Goal: Information Seeking & Learning: Learn about a topic

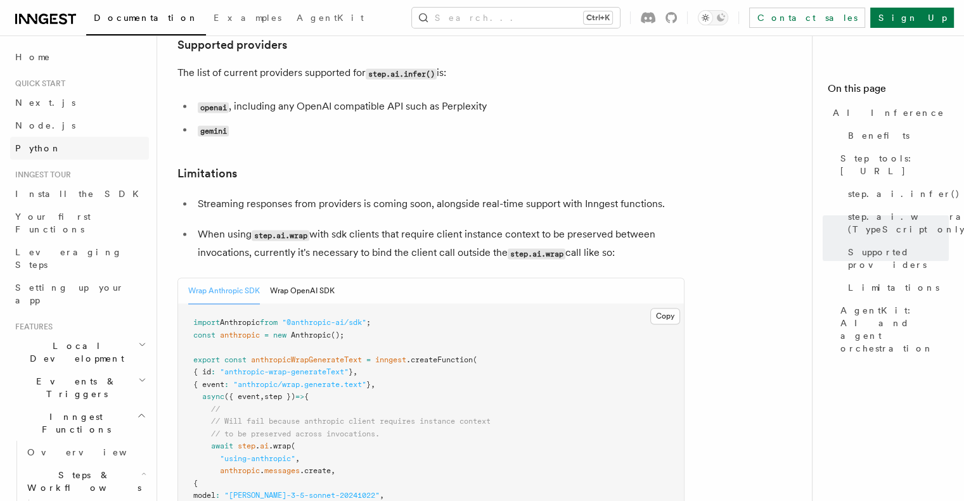
click at [43, 146] on link "Python" at bounding box center [79, 148] width 139 height 23
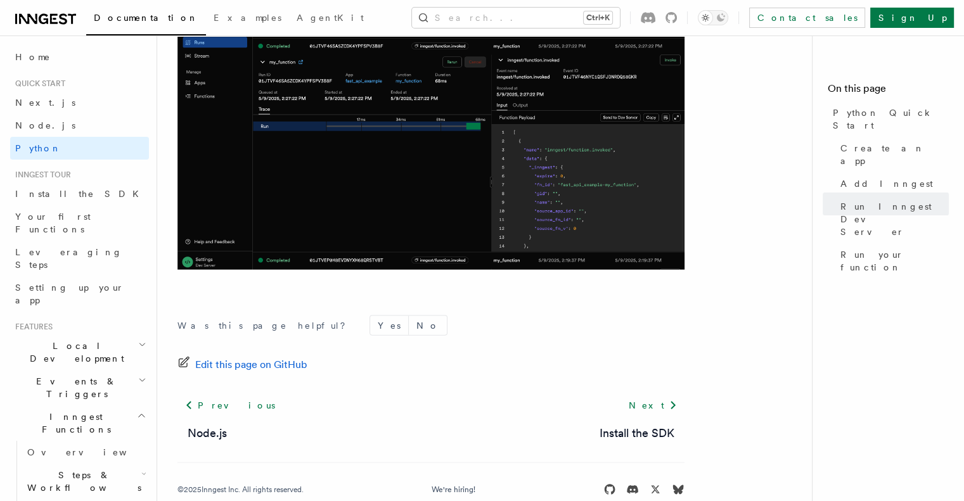
scroll to position [2703, 0]
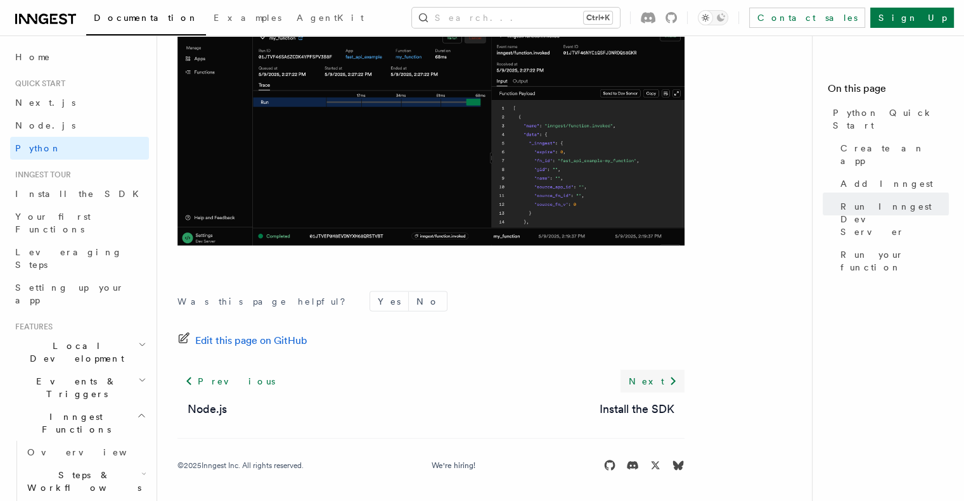
click at [660, 382] on link "Next" at bounding box center [653, 381] width 64 height 23
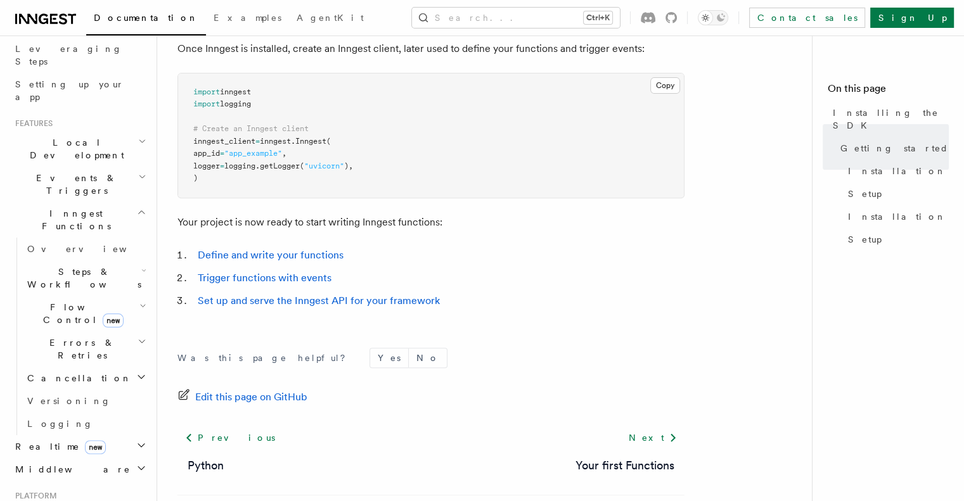
scroll to position [254, 0]
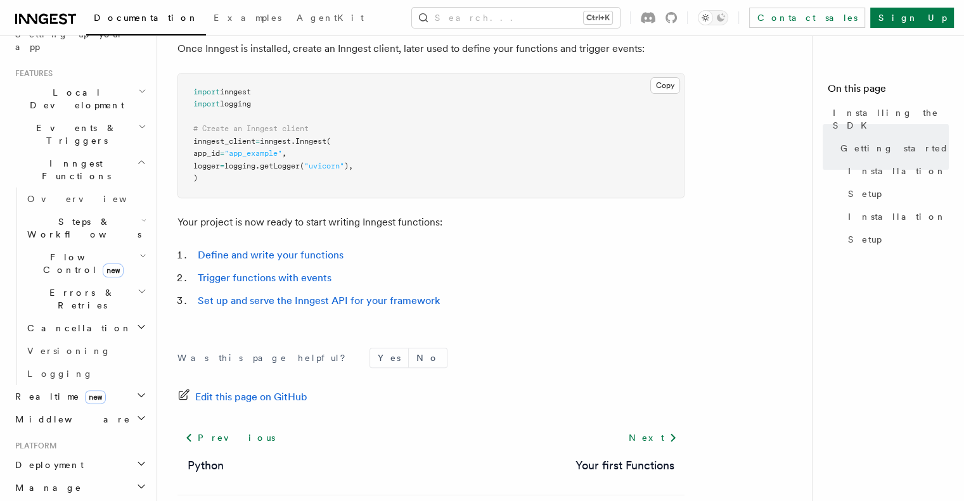
click at [86, 287] on span "Errors & Retries" at bounding box center [79, 299] width 115 height 25
click at [53, 251] on span "Flow Control new" at bounding box center [80, 263] width 117 height 25
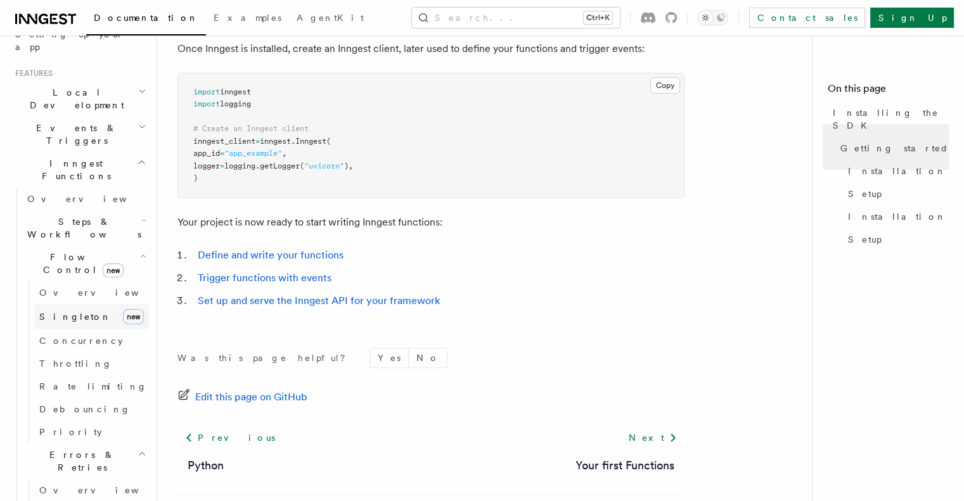
click at [70, 312] on span "Singleton" at bounding box center [75, 317] width 72 height 10
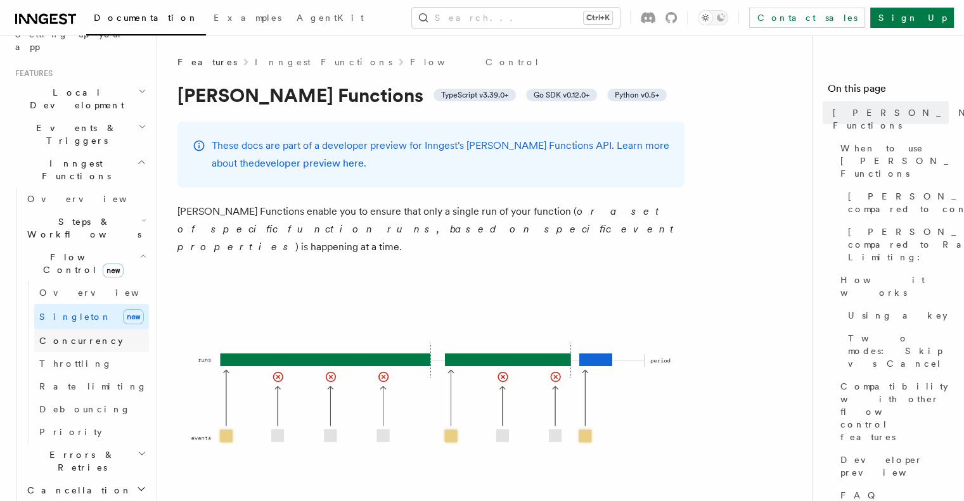
click at [77, 335] on span "Concurrency" at bounding box center [81, 341] width 84 height 13
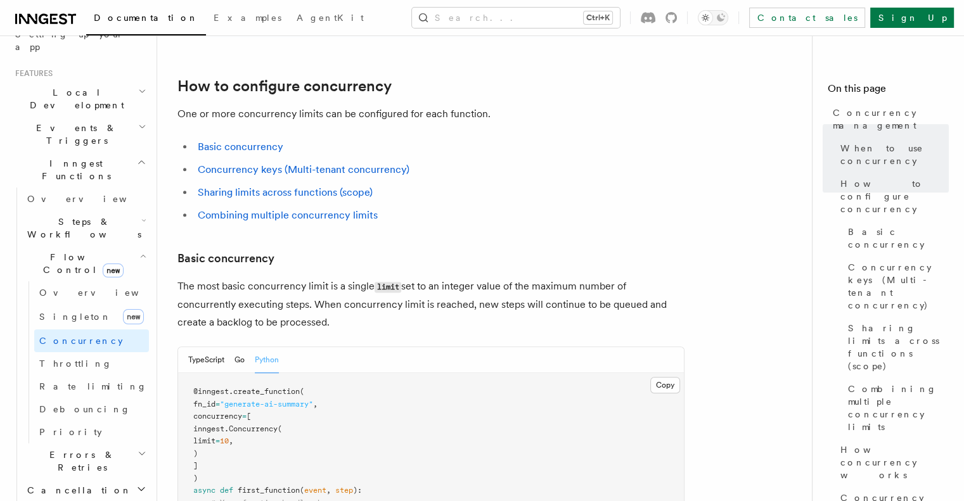
scroll to position [1014, 0]
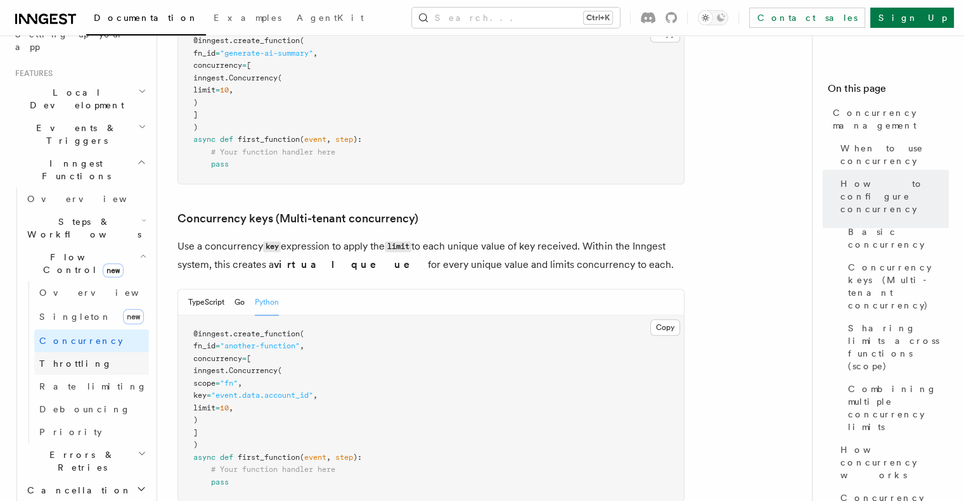
click at [62, 359] on span "Throttling" at bounding box center [75, 364] width 73 height 10
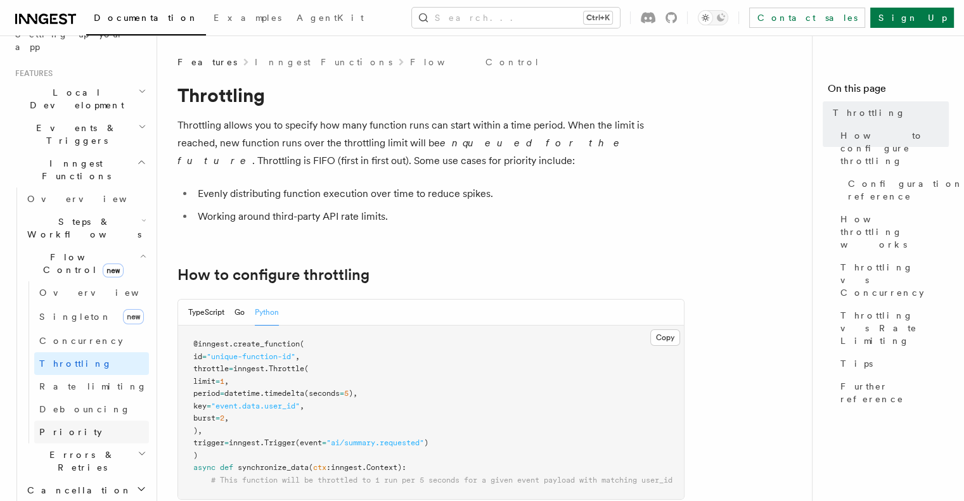
click at [78, 421] on link "Priority" at bounding box center [91, 432] width 115 height 23
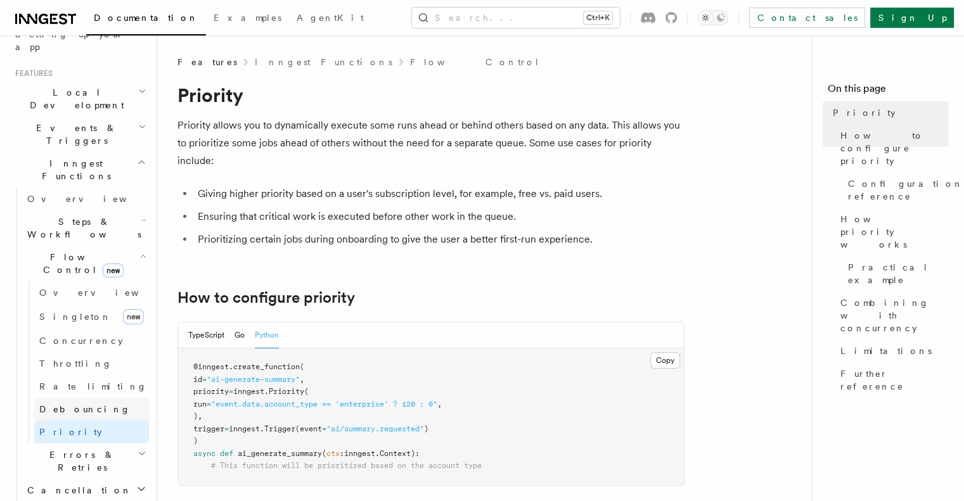
click at [76, 404] on span "Debouncing" at bounding box center [84, 409] width 91 height 10
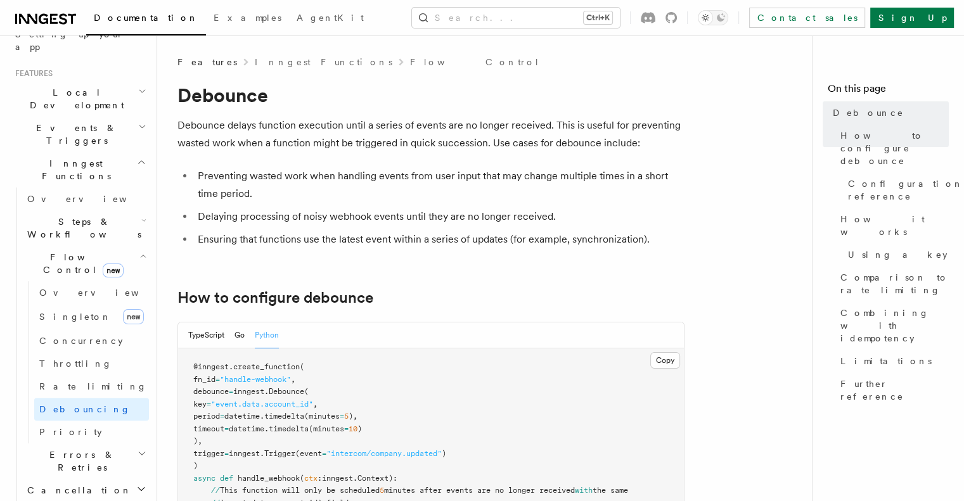
click at [94, 479] on h2 "Cancellation" at bounding box center [85, 490] width 127 height 23
click at [80, 449] on span "Errors & Retries" at bounding box center [79, 461] width 115 height 25
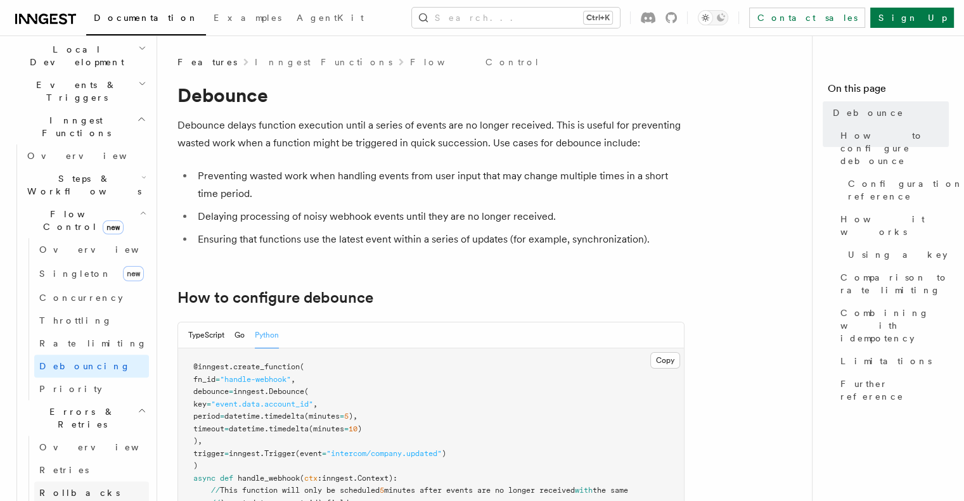
scroll to position [444, 0]
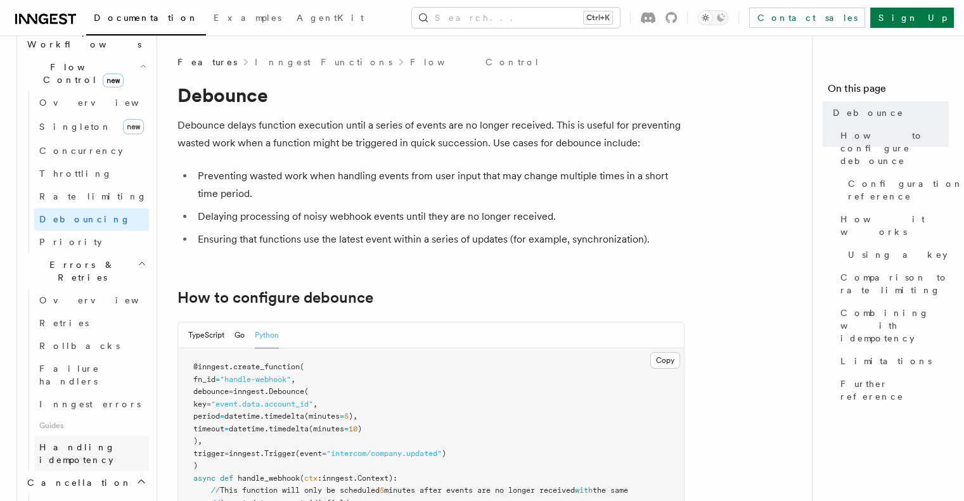
click at [79, 443] on span "Handling idempotency" at bounding box center [77, 454] width 76 height 23
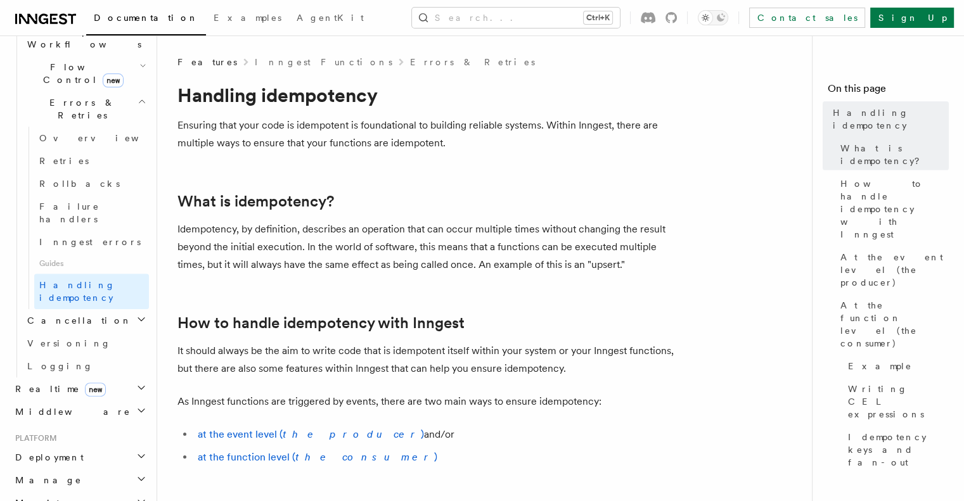
scroll to position [317, 0]
